Goal: Transaction & Acquisition: Purchase product/service

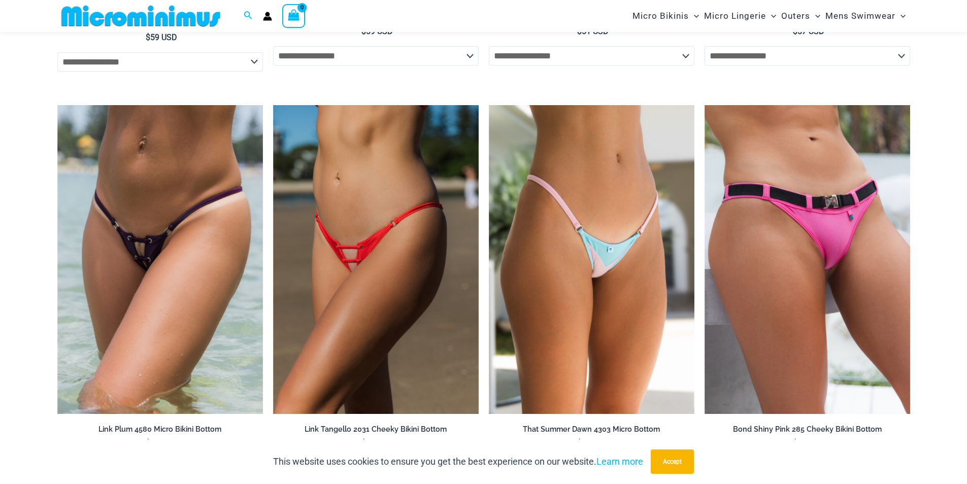
scroll to position [3426, 0]
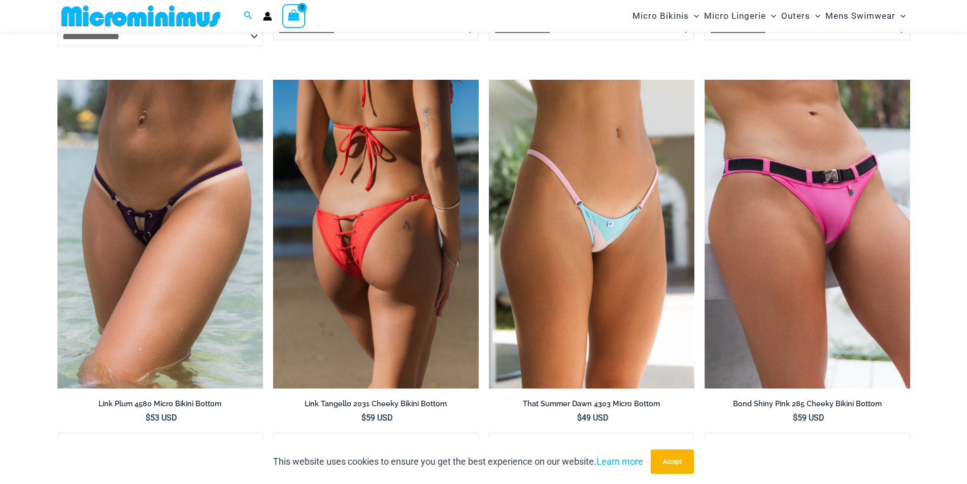
click at [395, 233] on img at bounding box center [376, 234] width 206 height 309
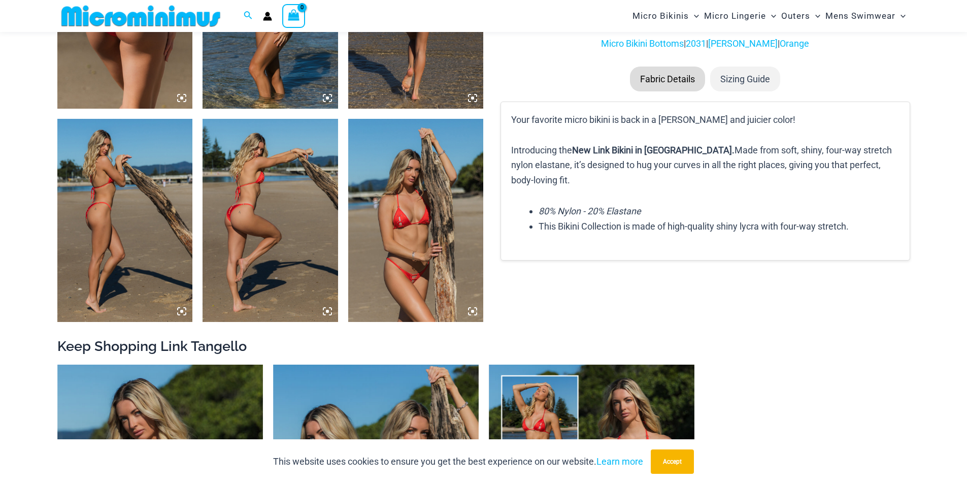
scroll to position [1259, 0]
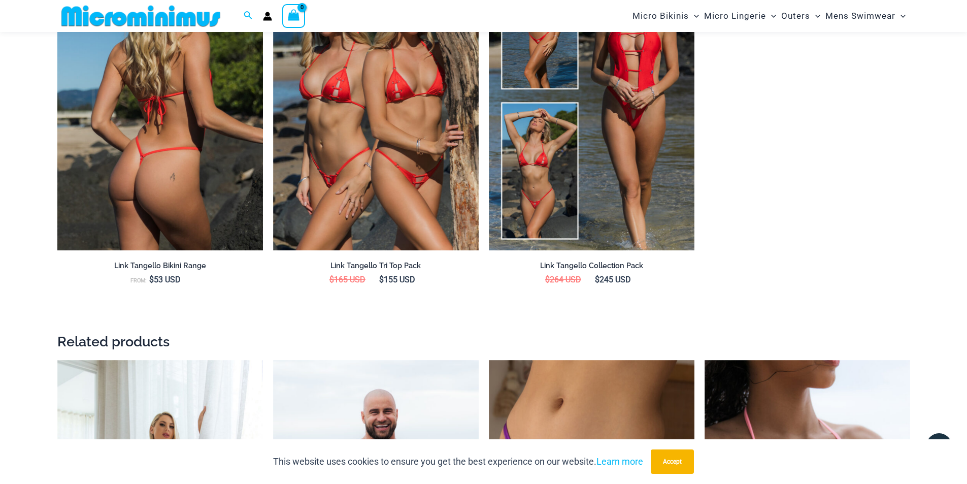
click at [176, 155] on img at bounding box center [160, 96] width 206 height 309
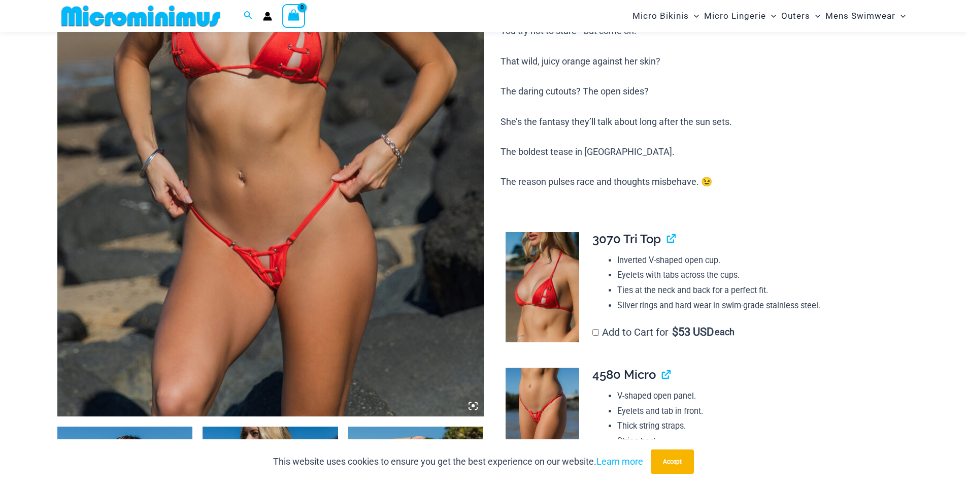
scroll to position [361, 0]
